Goal: Check status: Check status

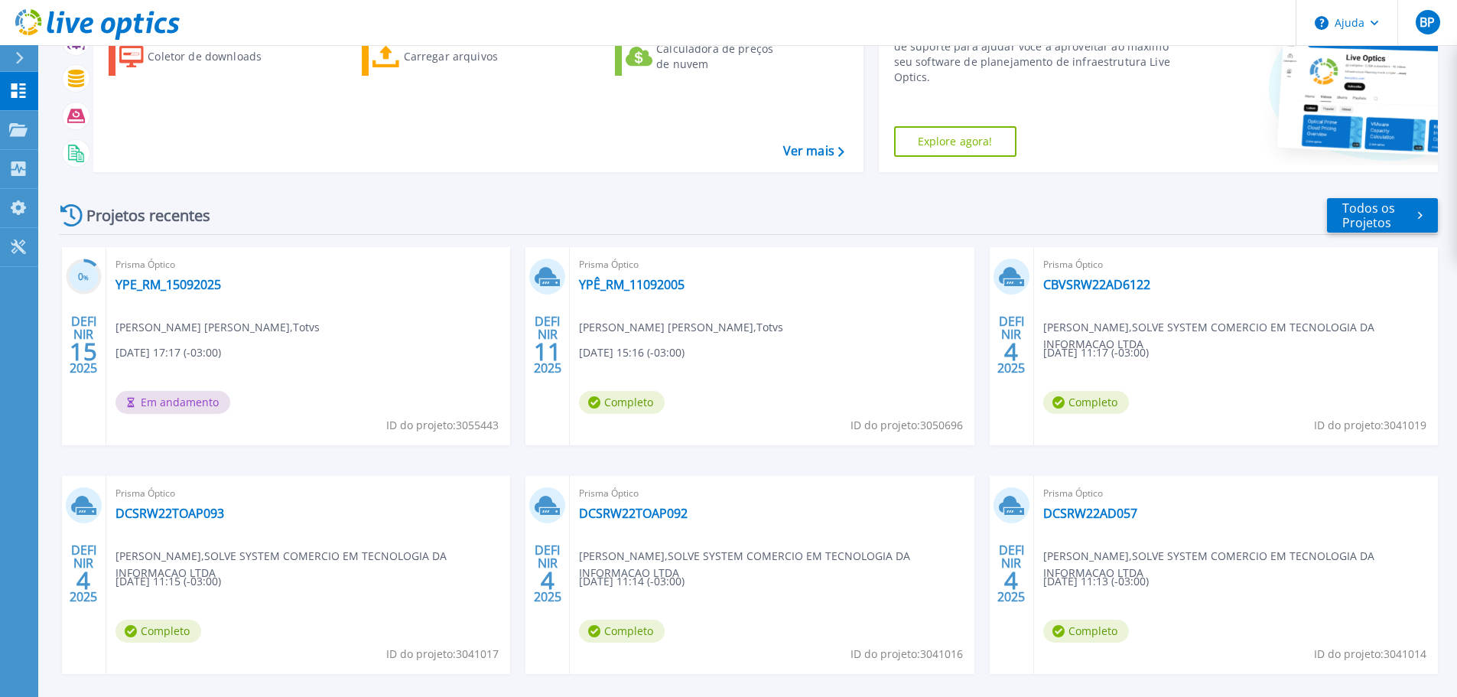
scroll to position [153, 0]
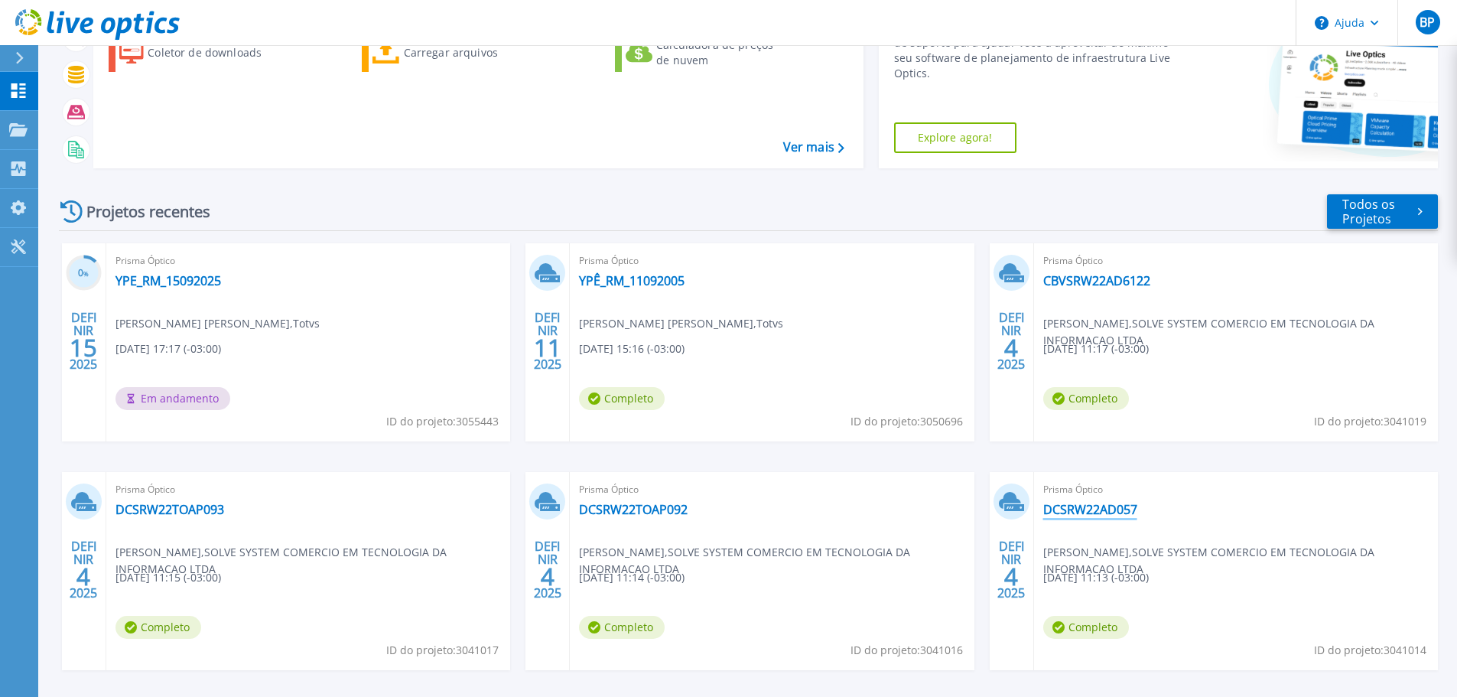
click at [1081, 505] on font "DCSRW22AD057" at bounding box center [1090, 509] width 94 height 17
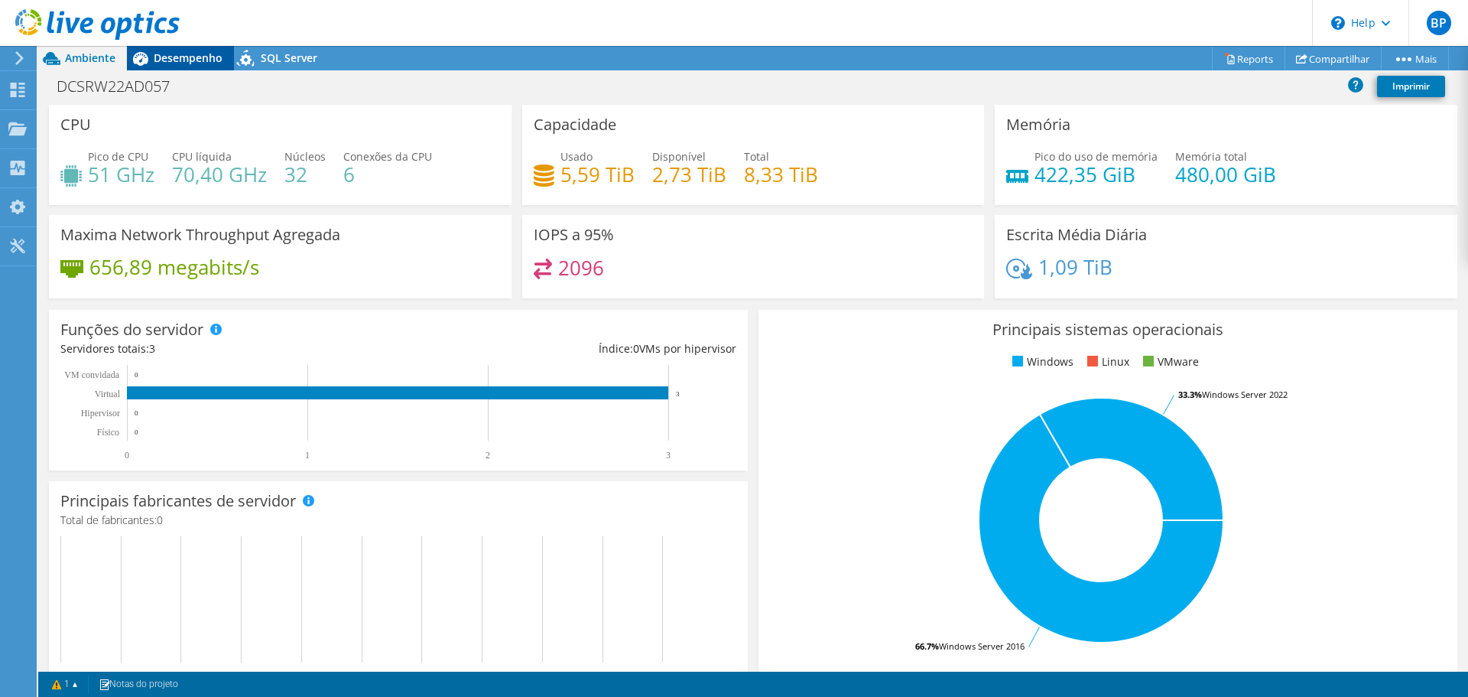
click at [178, 63] on span "Desempenho" at bounding box center [188, 57] width 69 height 15
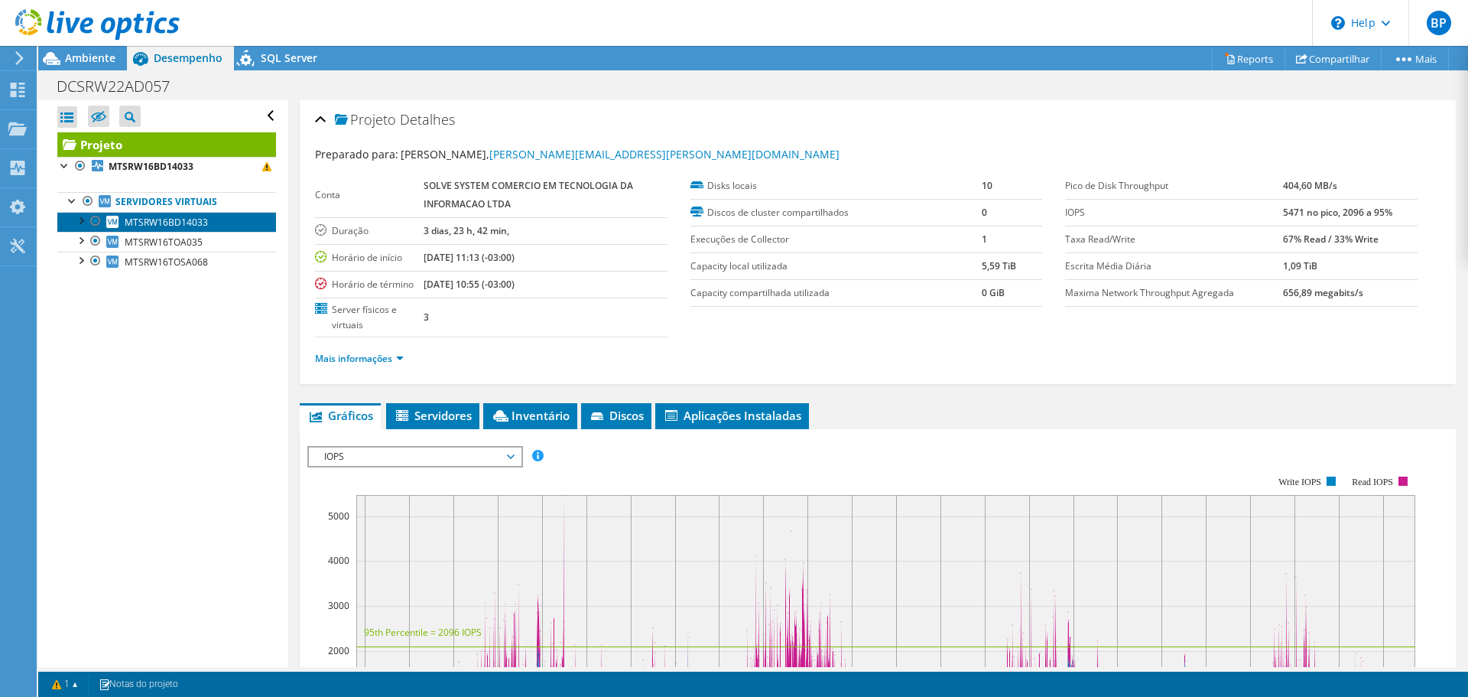
click at [170, 225] on span "MTSRW16BD14033" at bounding box center [166, 222] width 83 height 13
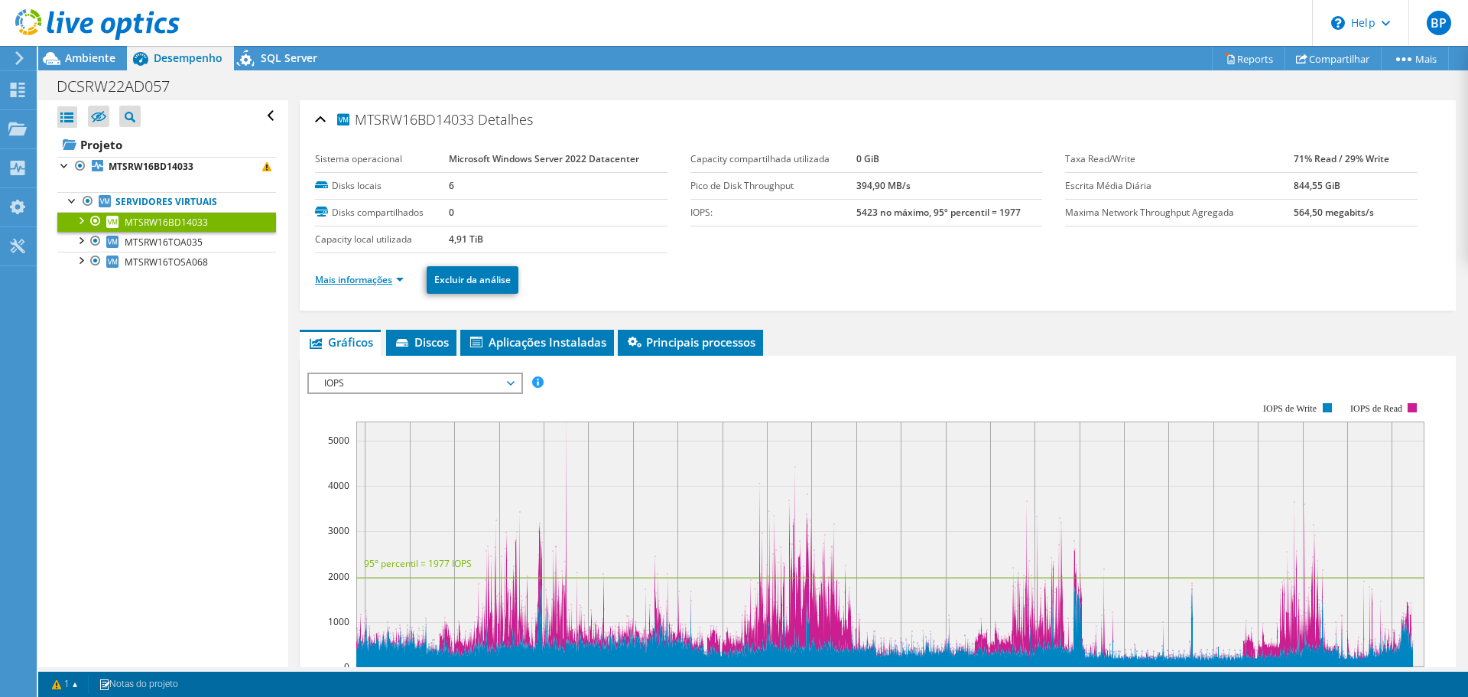
click at [355, 284] on link "Mais informações" at bounding box center [359, 279] width 89 height 13
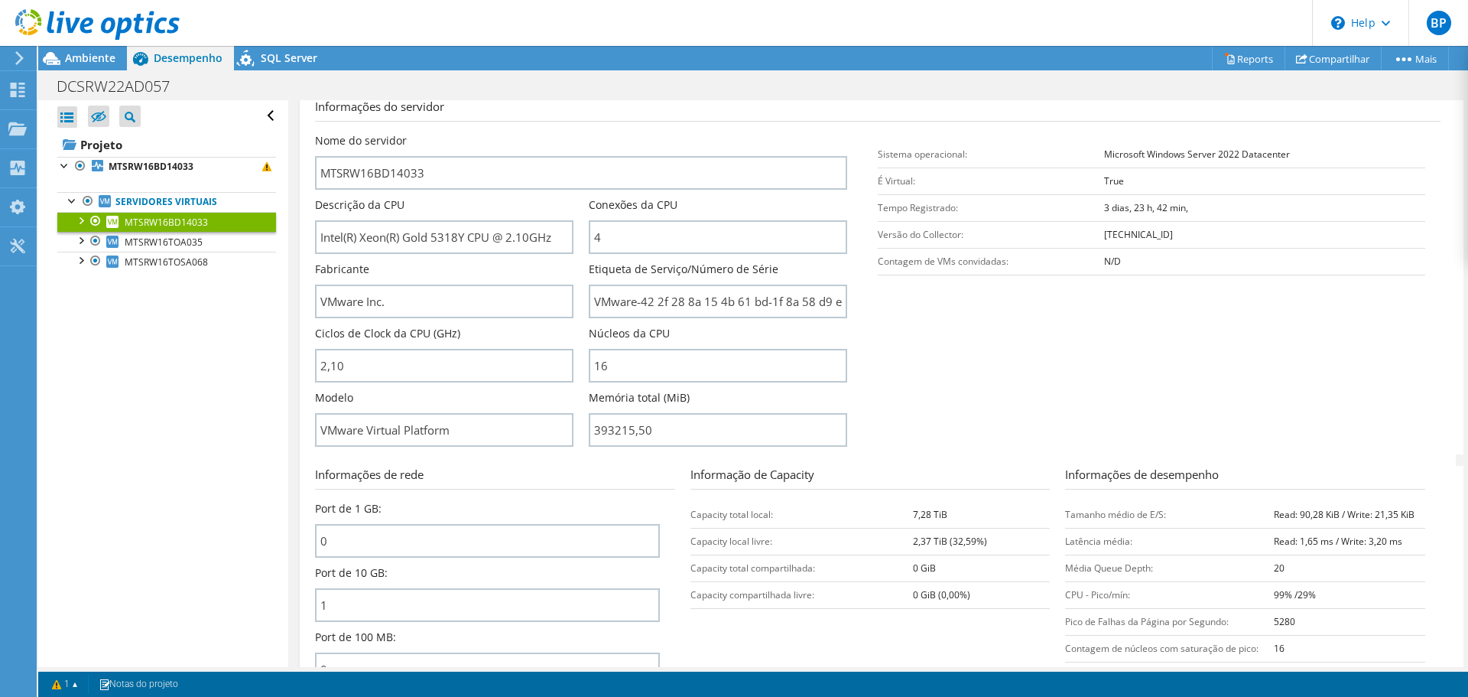
scroll to position [229, 0]
